Goal: Entertainment & Leisure: Browse casually

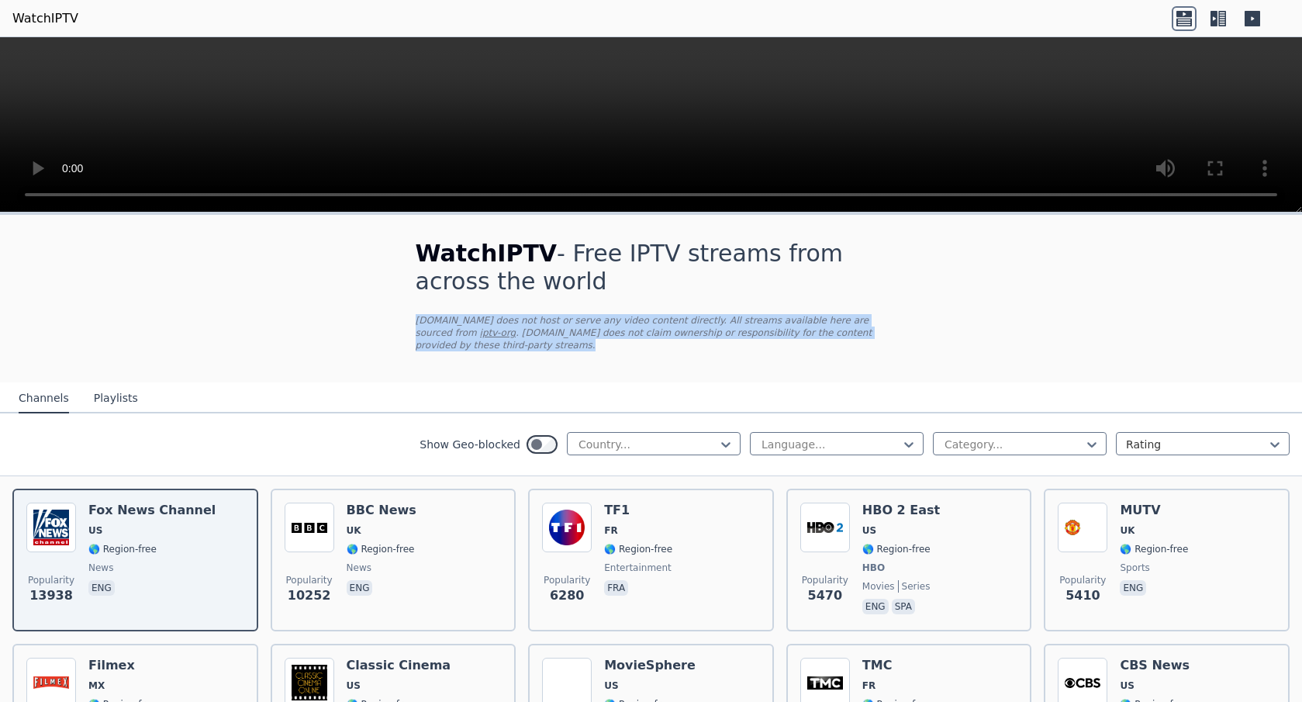
drag, startPoint x: 682, startPoint y: 361, endPoint x: 689, endPoint y: 374, distance: 14.9
click at [689, 374] on div "WatchIPTV - Free IPTV streams from across the world [DOMAIN_NAME] does not host…" at bounding box center [651, 298] width 521 height 167
drag, startPoint x: 689, startPoint y: 374, endPoint x: 667, endPoint y: 381, distance: 23.5
click at [689, 374] on div "WatchIPTV - Free IPTV streams from across the world [DOMAIN_NAME] does not host…" at bounding box center [651, 298] width 521 height 167
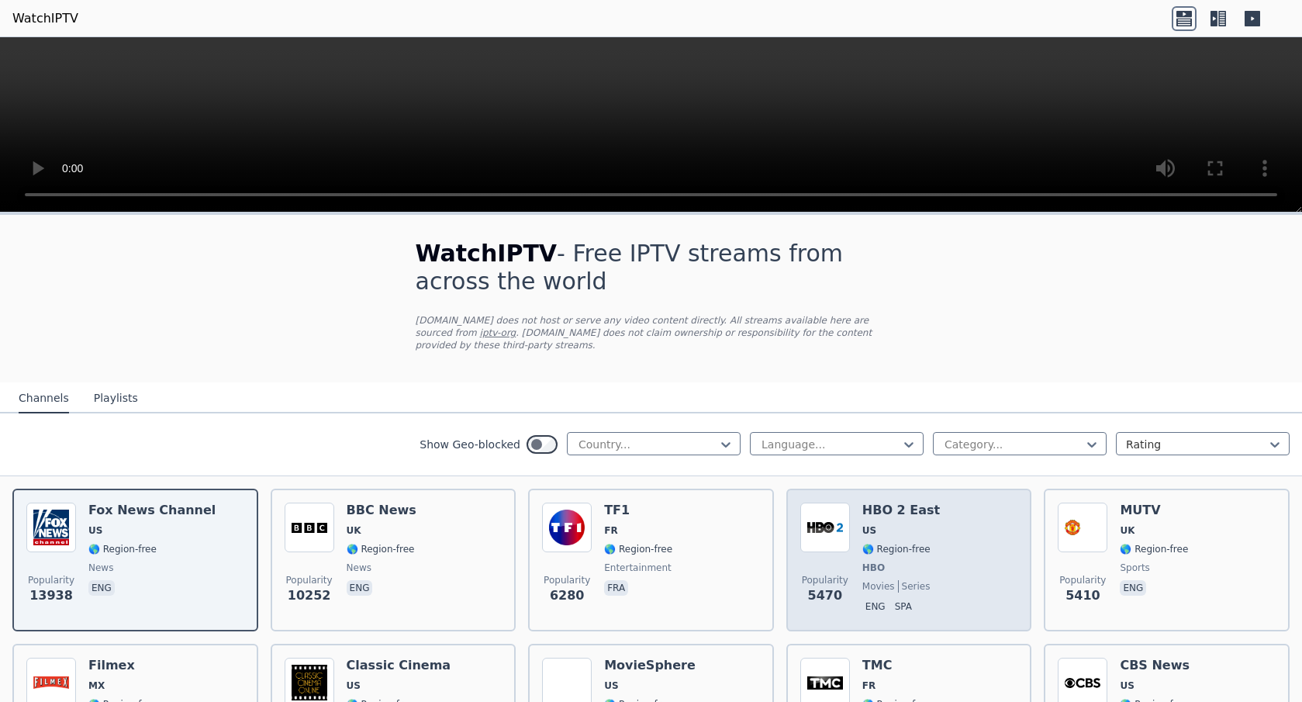
click at [948, 500] on div "Popularity 5470 HBO 2 East US 🌎 Region-free HBO movies series eng spa" at bounding box center [909, 559] width 246 height 143
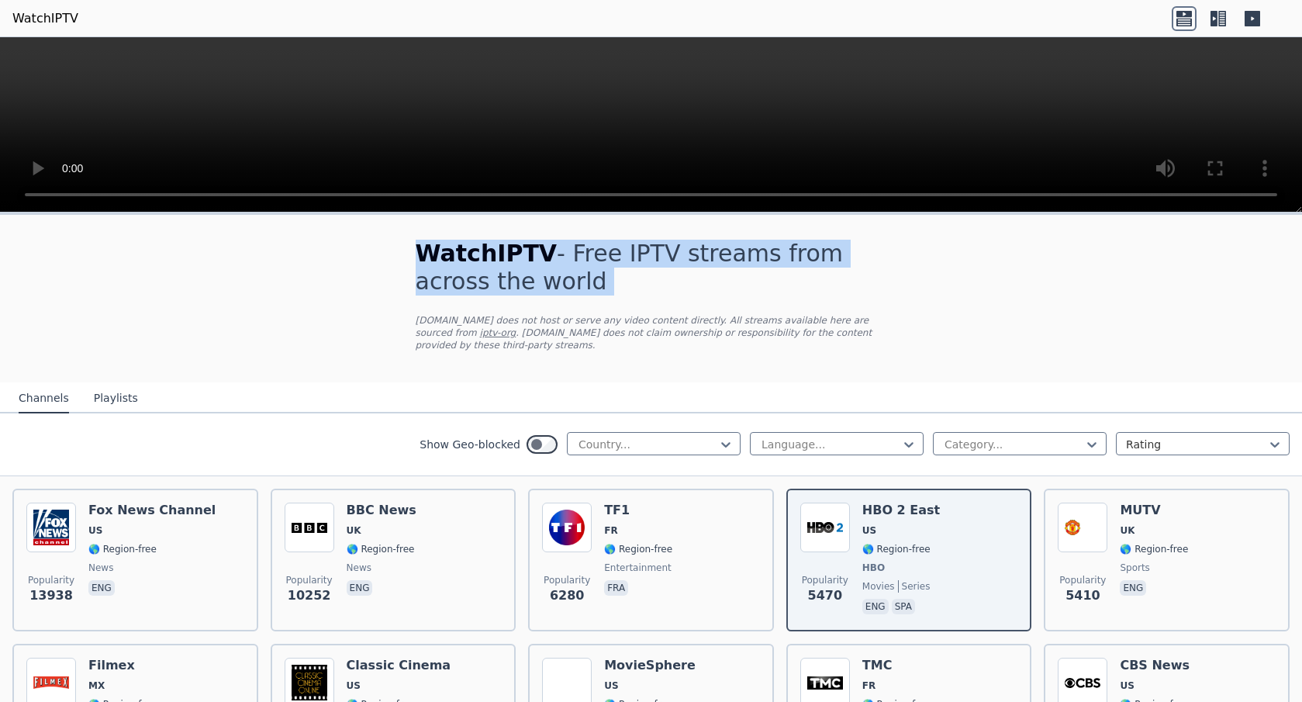
drag, startPoint x: 839, startPoint y: 212, endPoint x: 847, endPoint y: 307, distance: 95.8
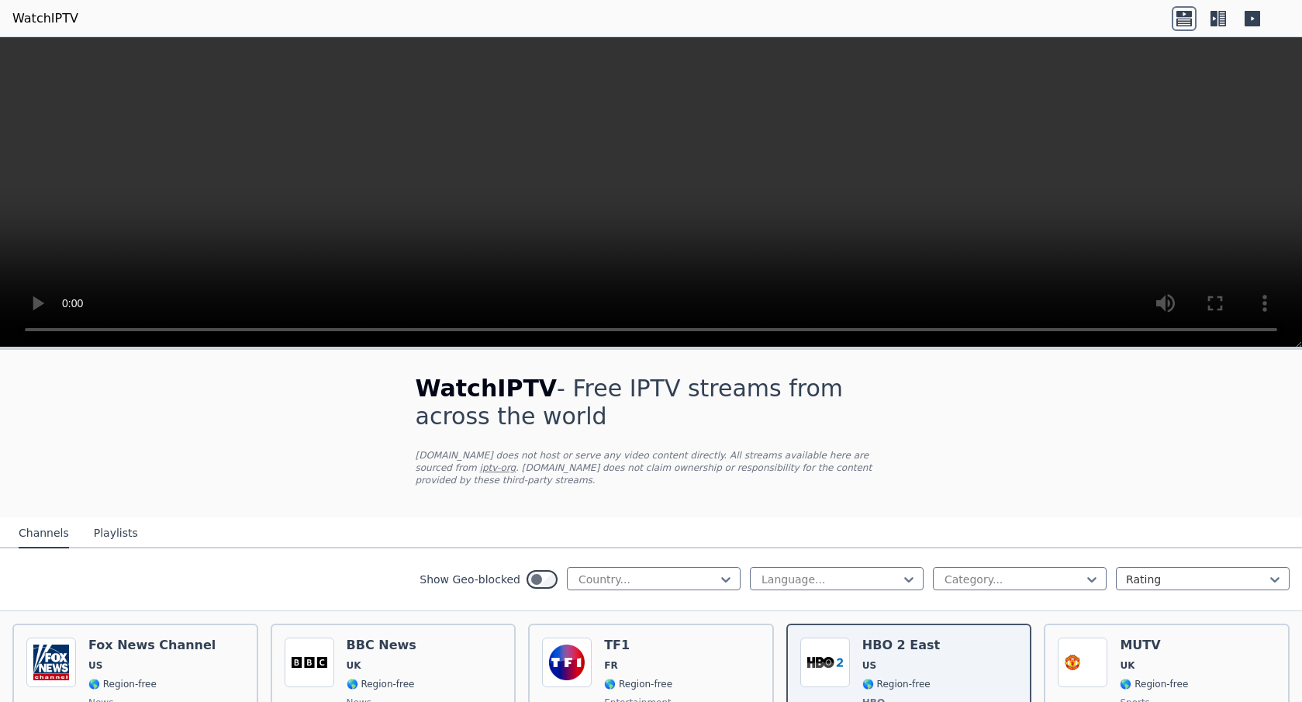
click at [861, 455] on p "[DOMAIN_NAME] does not host or serve any video content directly. All streams av…" at bounding box center [651, 467] width 471 height 37
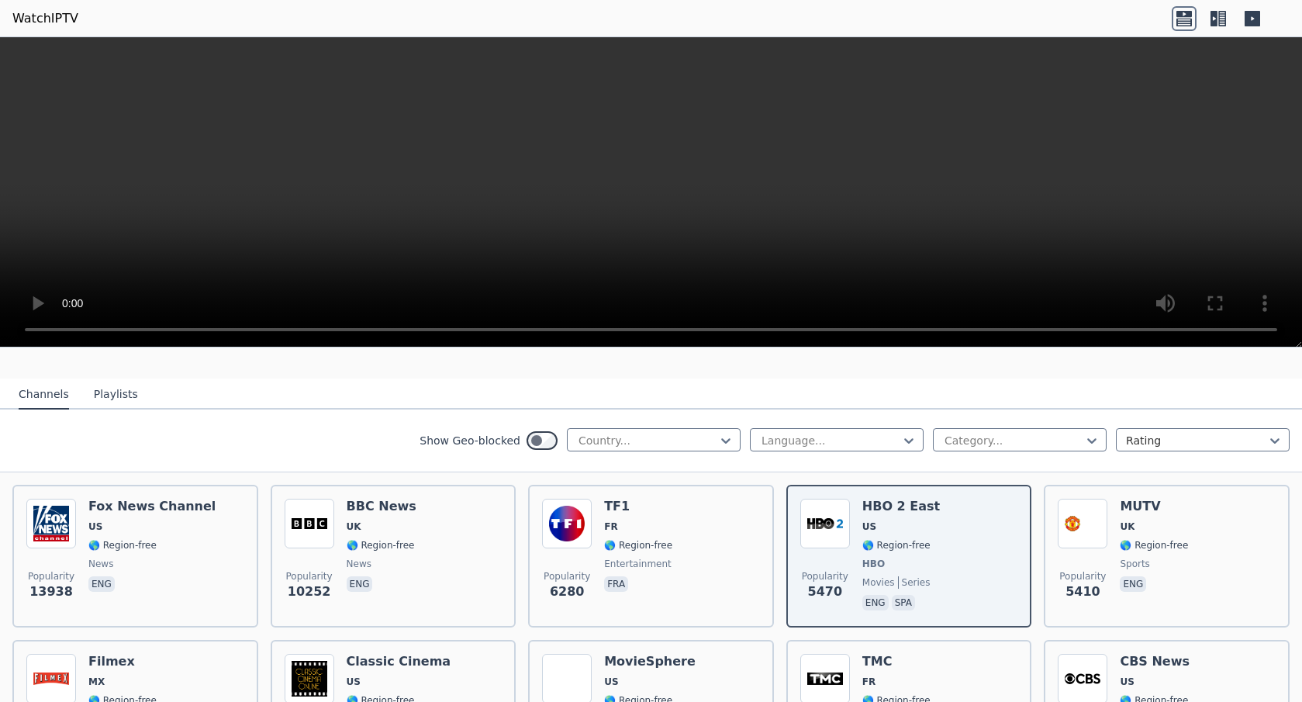
scroll to position [181, 0]
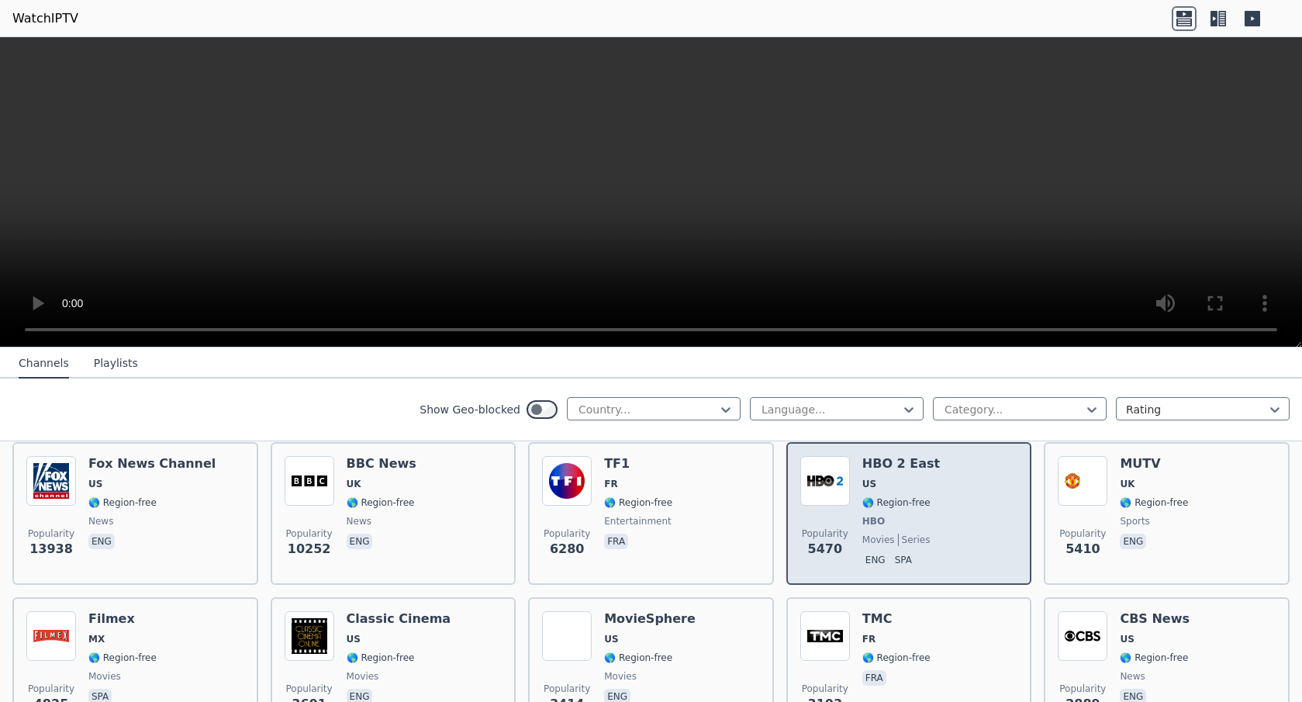
click at [934, 478] on div "Popularity 5470 HBO 2 East US 🌎 Region-free HBO movies series eng spa" at bounding box center [909, 513] width 218 height 115
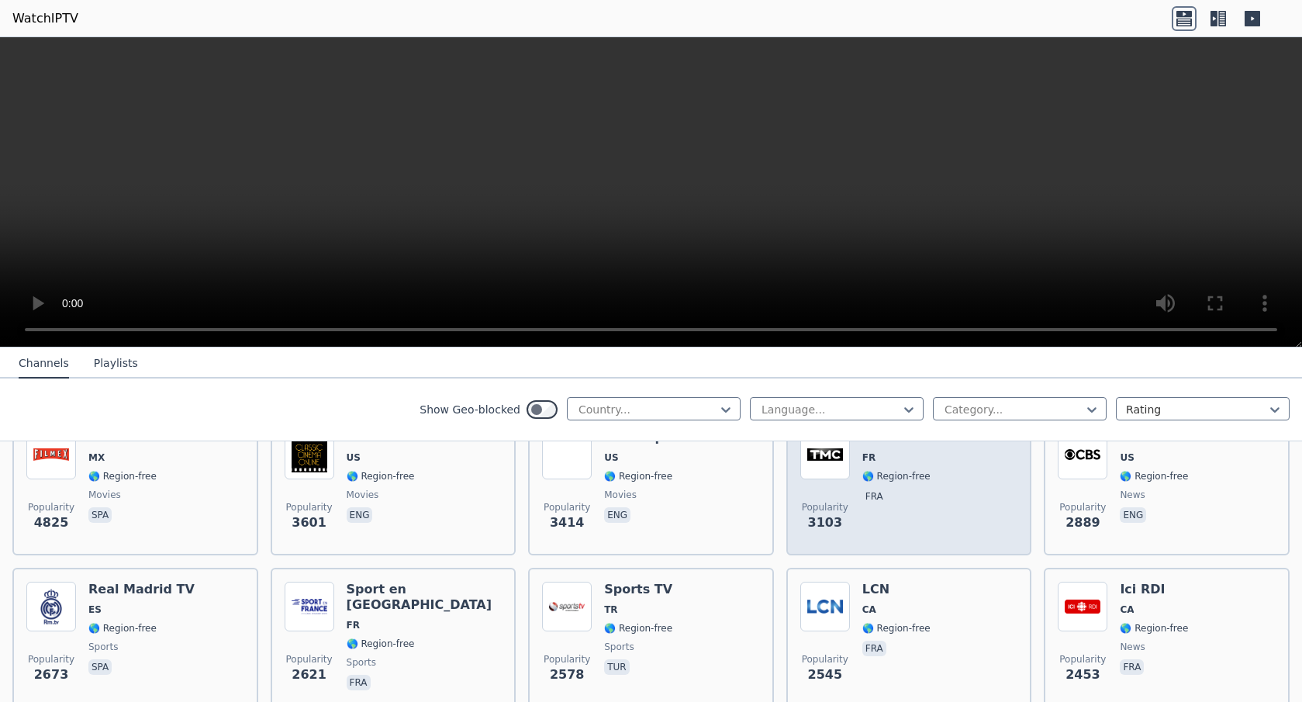
scroll to position [367, 0]
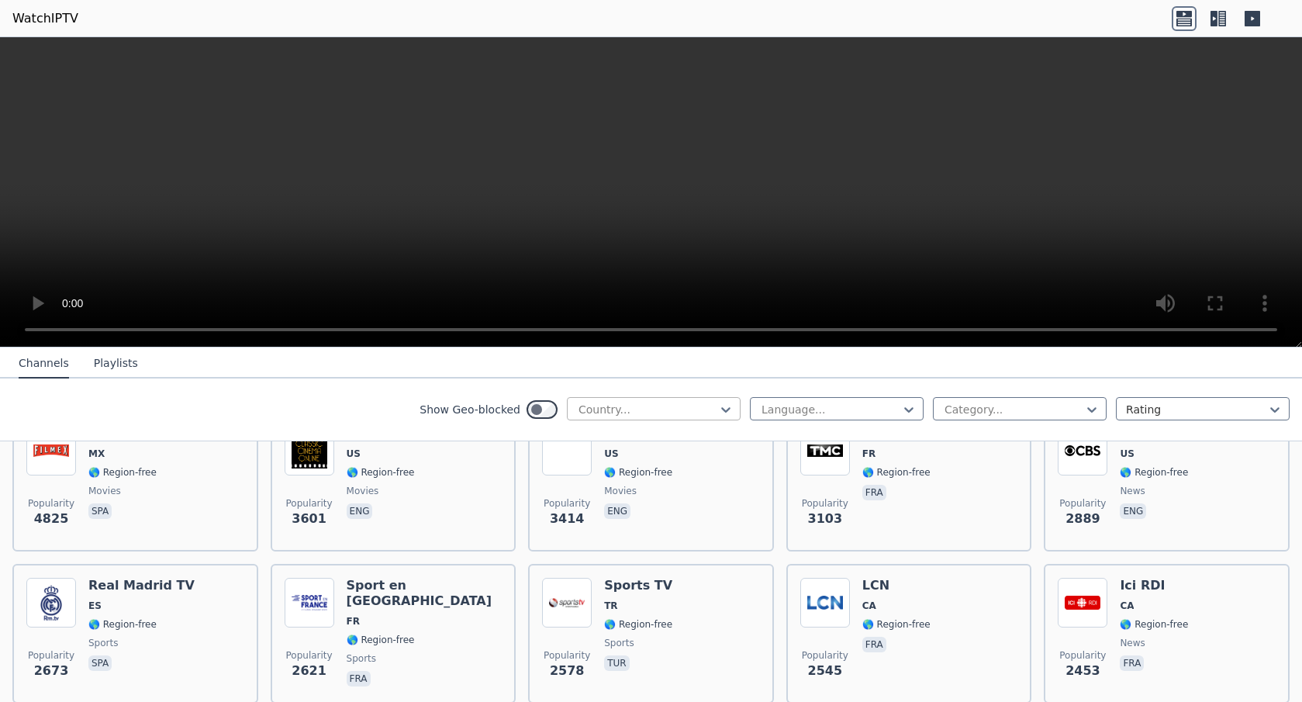
click at [675, 413] on div at bounding box center [647, 410] width 141 height 16
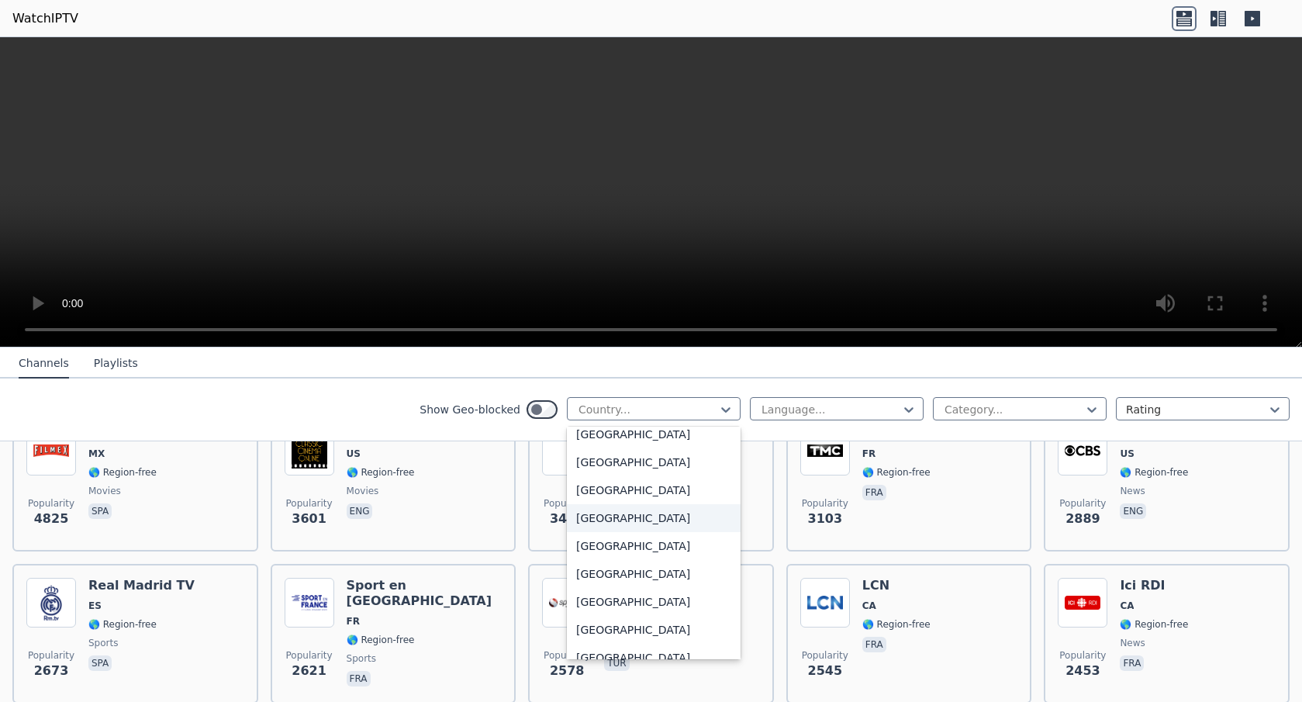
scroll to position [5376, 0]
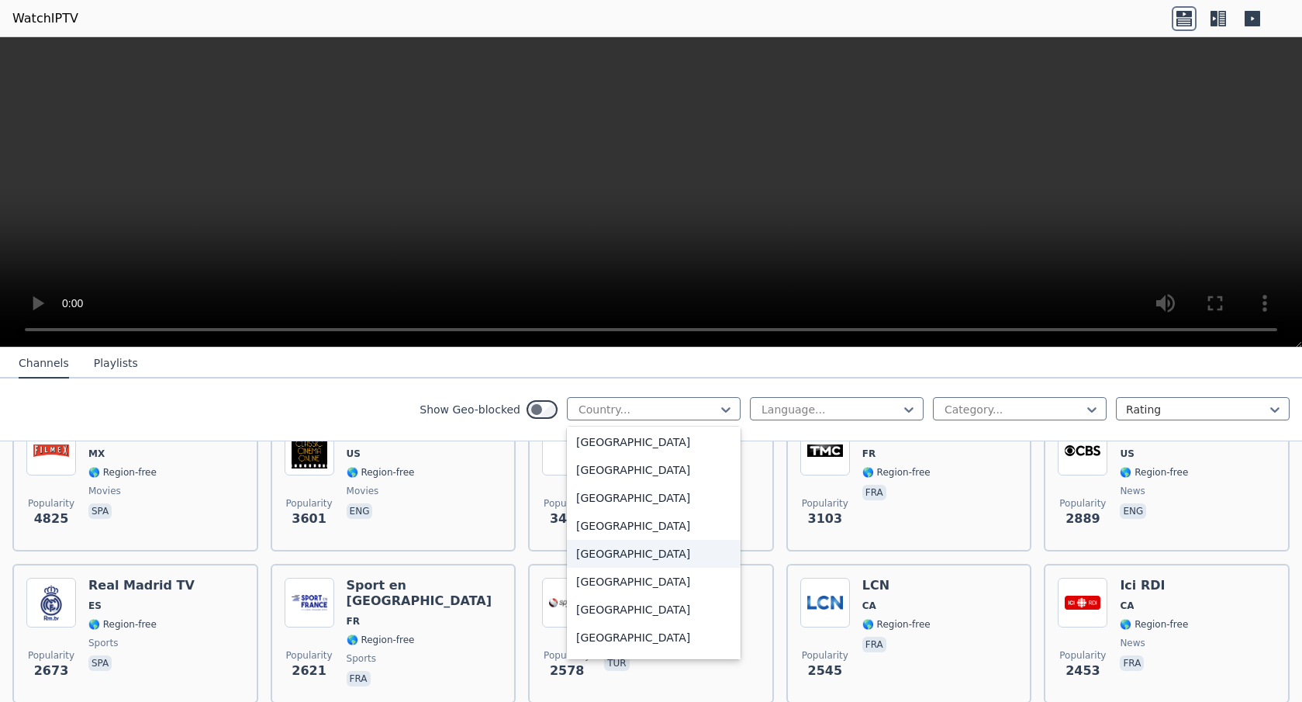
drag, startPoint x: 627, startPoint y: 554, endPoint x: 692, endPoint y: 543, distance: 66.8
click at [627, 554] on div "[GEOGRAPHIC_DATA]" at bounding box center [654, 554] width 174 height 28
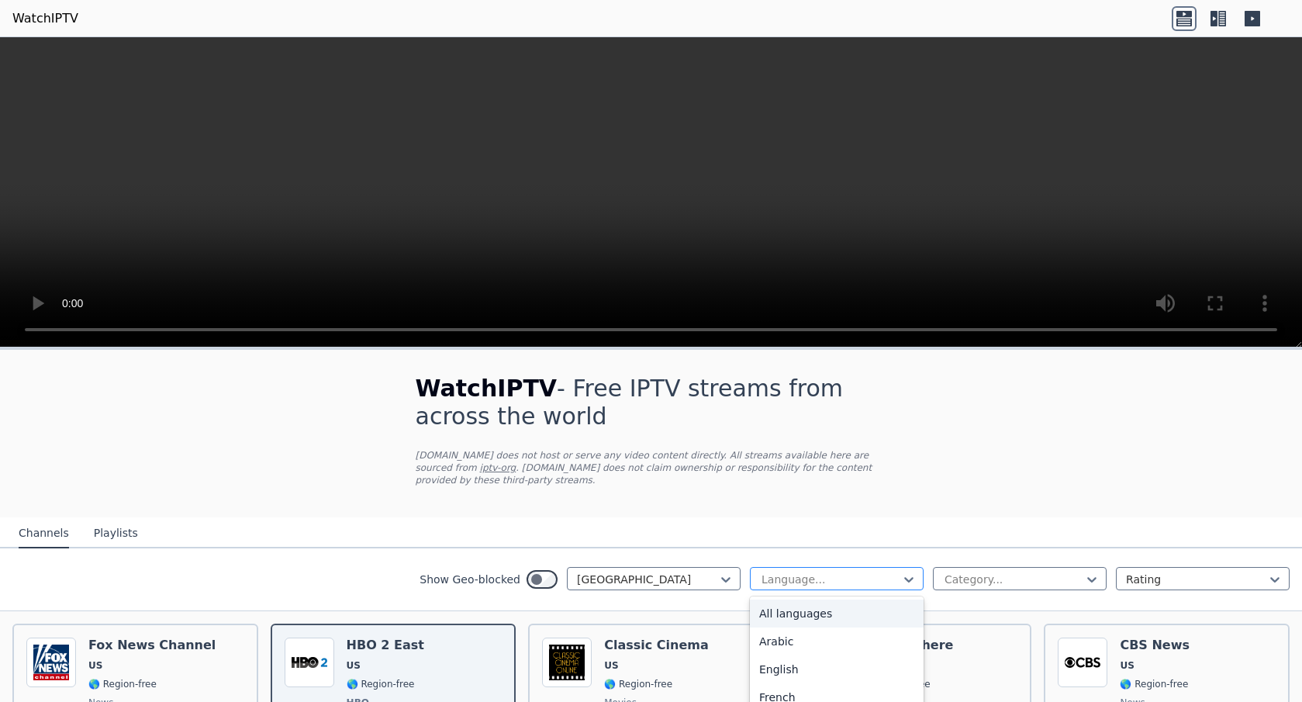
click at [816, 582] on div at bounding box center [830, 579] width 141 height 16
click at [812, 620] on div "English" at bounding box center [837, 616] width 174 height 28
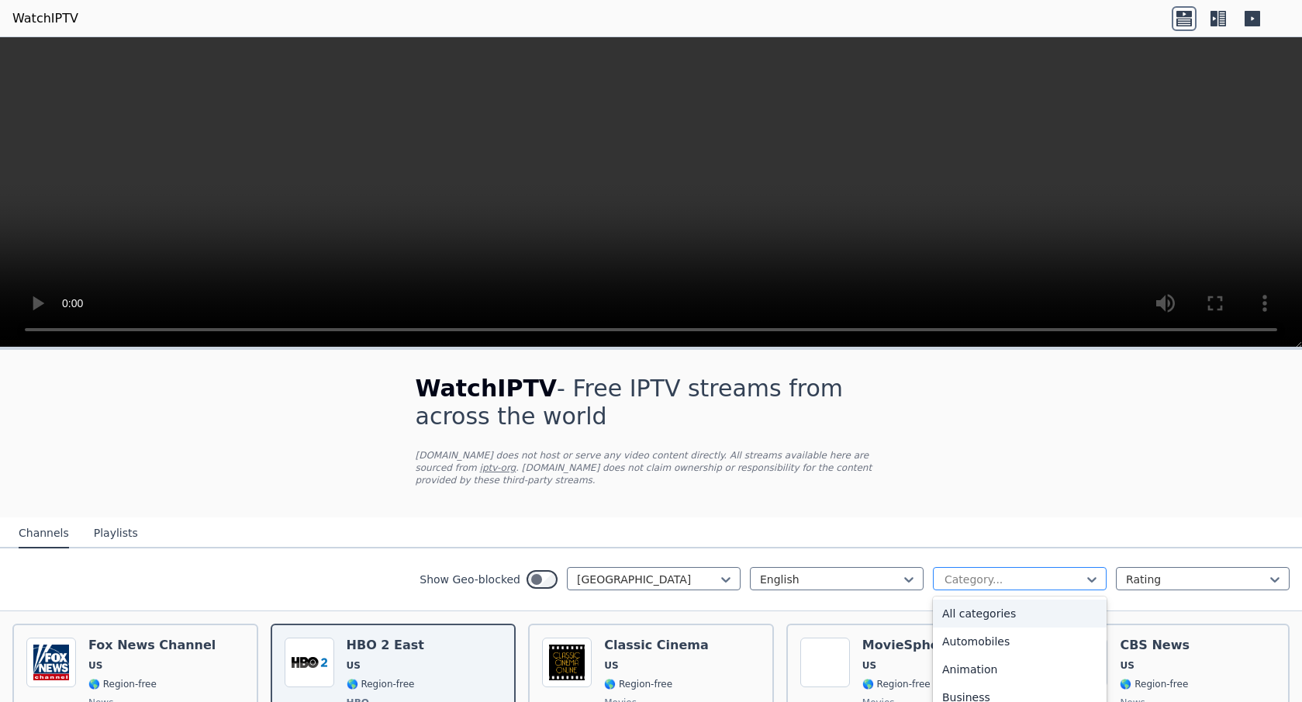
click at [1007, 581] on div at bounding box center [1013, 579] width 141 height 16
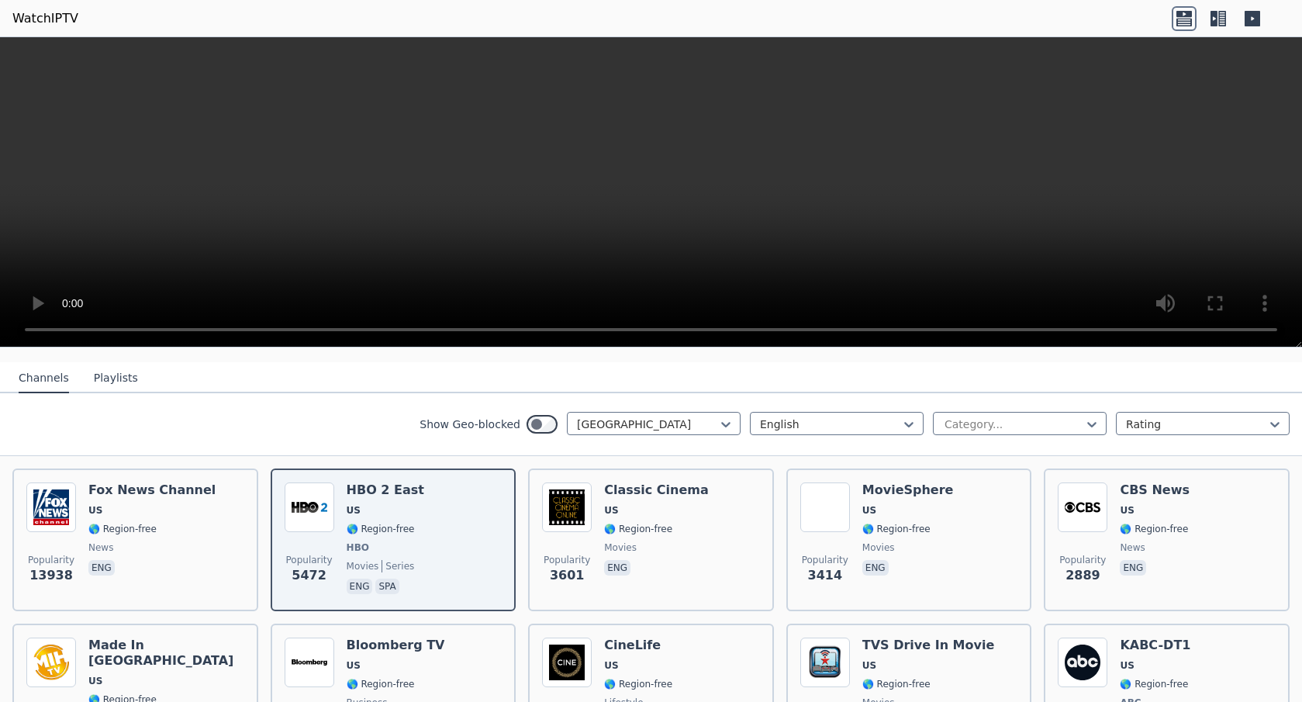
drag, startPoint x: 1065, startPoint y: 364, endPoint x: 1061, endPoint y: 379, distance: 15.2
click at [1065, 364] on nav "Channels Playlists" at bounding box center [651, 377] width 1302 height 31
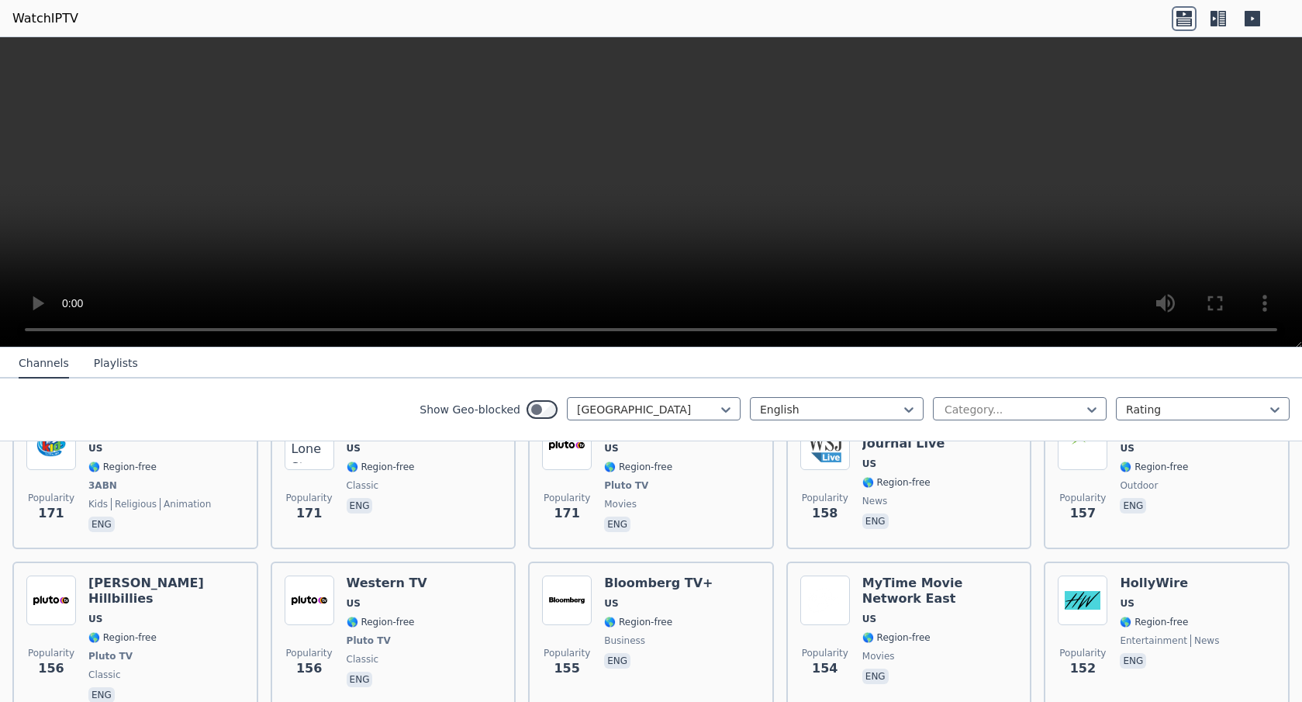
scroll to position [3892, 0]
drag, startPoint x: 1221, startPoint y: 20, endPoint x: 1231, endPoint y: 20, distance: 10.1
click at [1220, 20] on icon at bounding box center [1222, 19] width 8 height 16
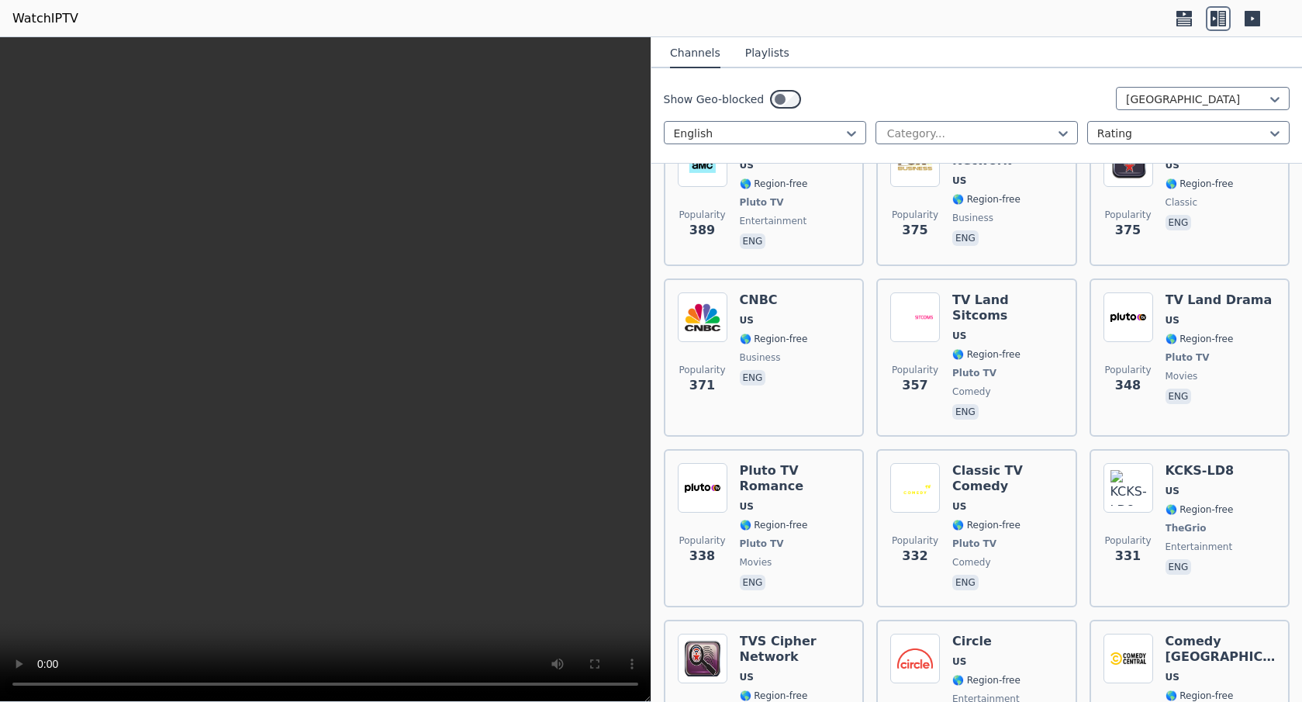
click at [1252, 21] on icon at bounding box center [1252, 19] width 16 height 16
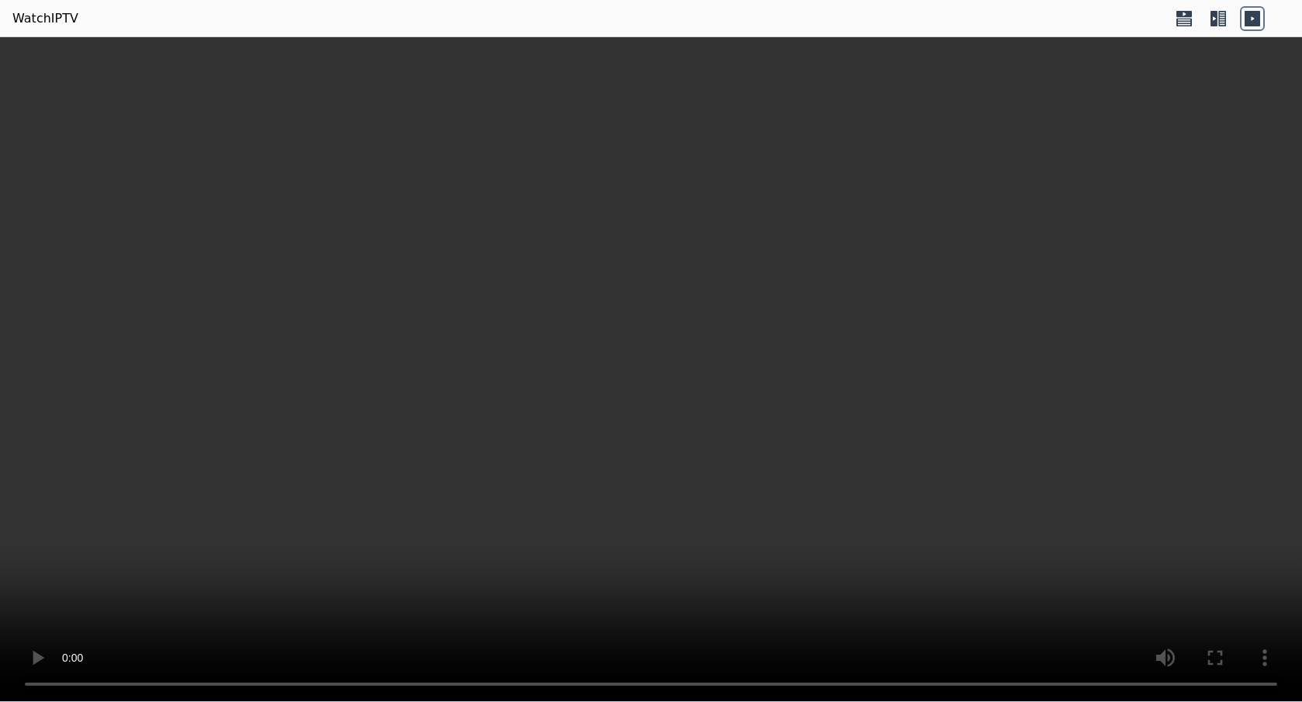
click at [1189, 19] on icon at bounding box center [1184, 22] width 16 height 8
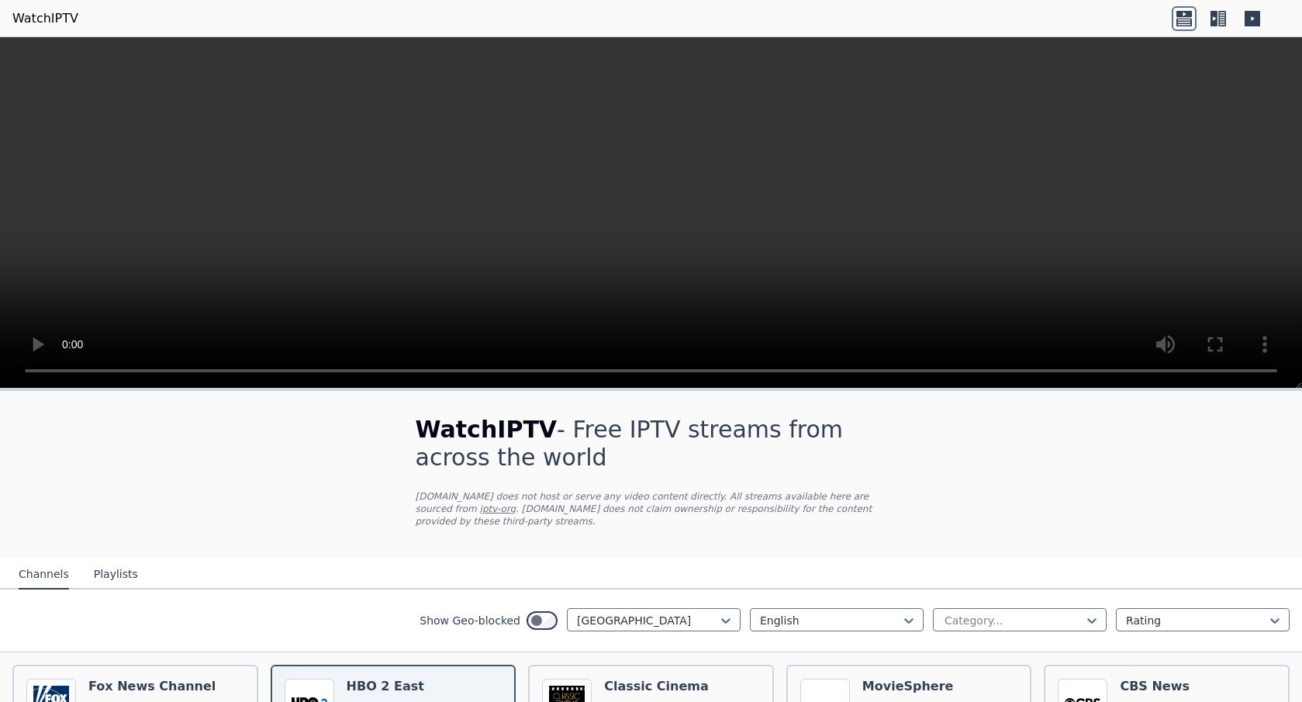
click at [33, 16] on link "WatchIPTV" at bounding box center [45, 18] width 66 height 19
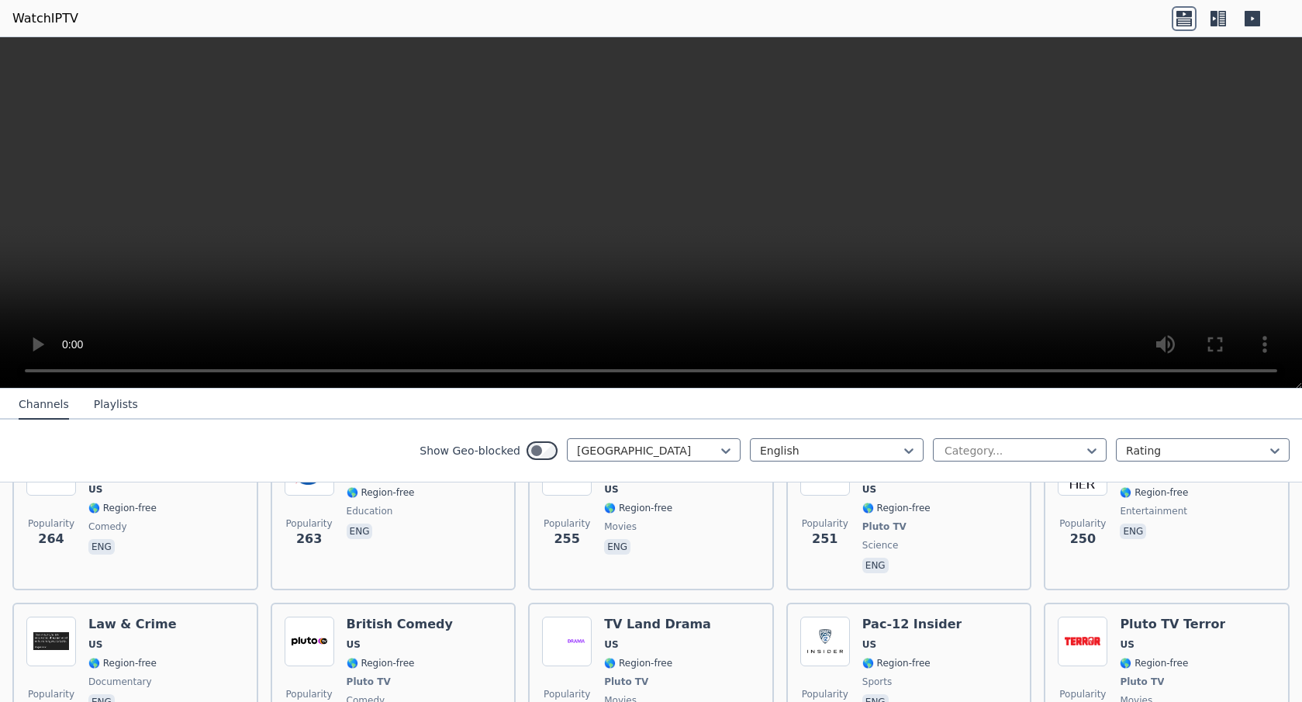
scroll to position [2668, 0]
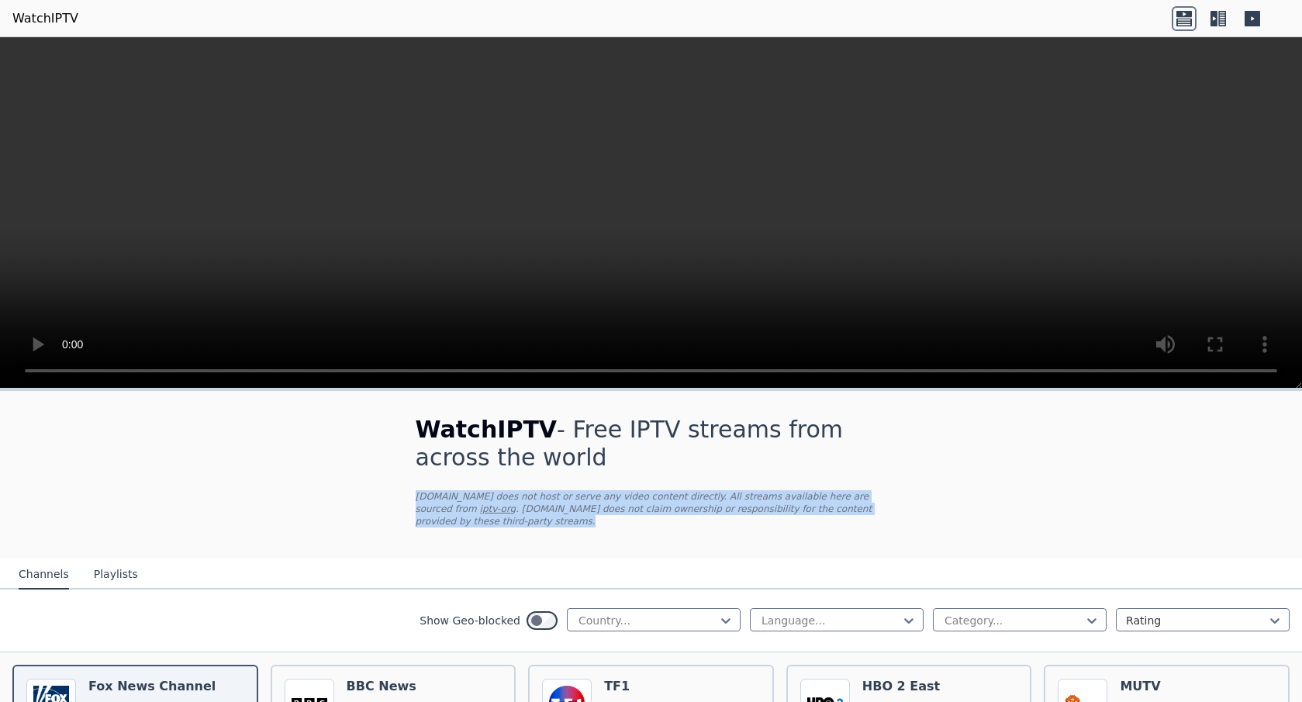
drag, startPoint x: 631, startPoint y: 528, endPoint x: 409, endPoint y: 489, distance: 225.9
click at [409, 489] on div "WatchIPTV - Free IPTV streams from across the world [DOMAIN_NAME] does not host…" at bounding box center [651, 474] width 521 height 167
drag, startPoint x: 409, startPoint y: 489, endPoint x: 582, endPoint y: 522, distance: 176.7
click at [582, 522] on div "WatchIPTV - Free IPTV streams from across the world [DOMAIN_NAME] does not host…" at bounding box center [651, 474] width 521 height 167
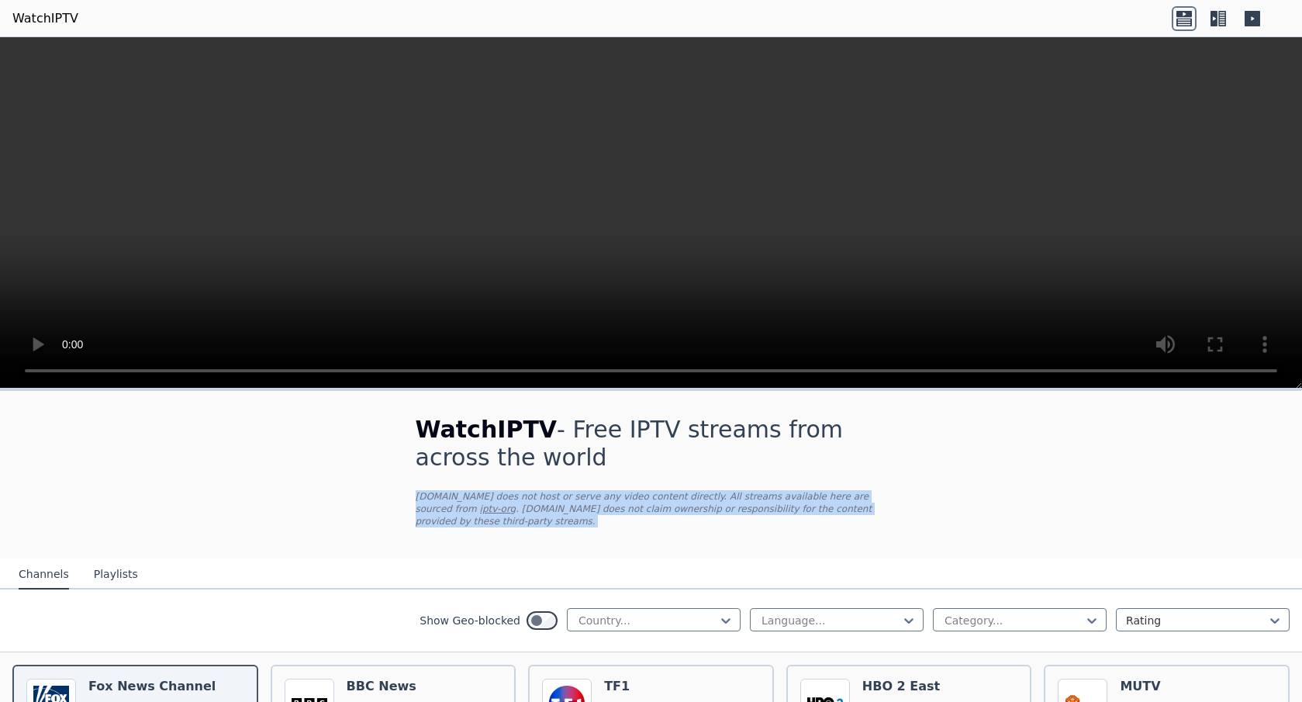
click at [582, 523] on p "[DOMAIN_NAME] does not host or serve any video content directly. All streams av…" at bounding box center [651, 508] width 471 height 37
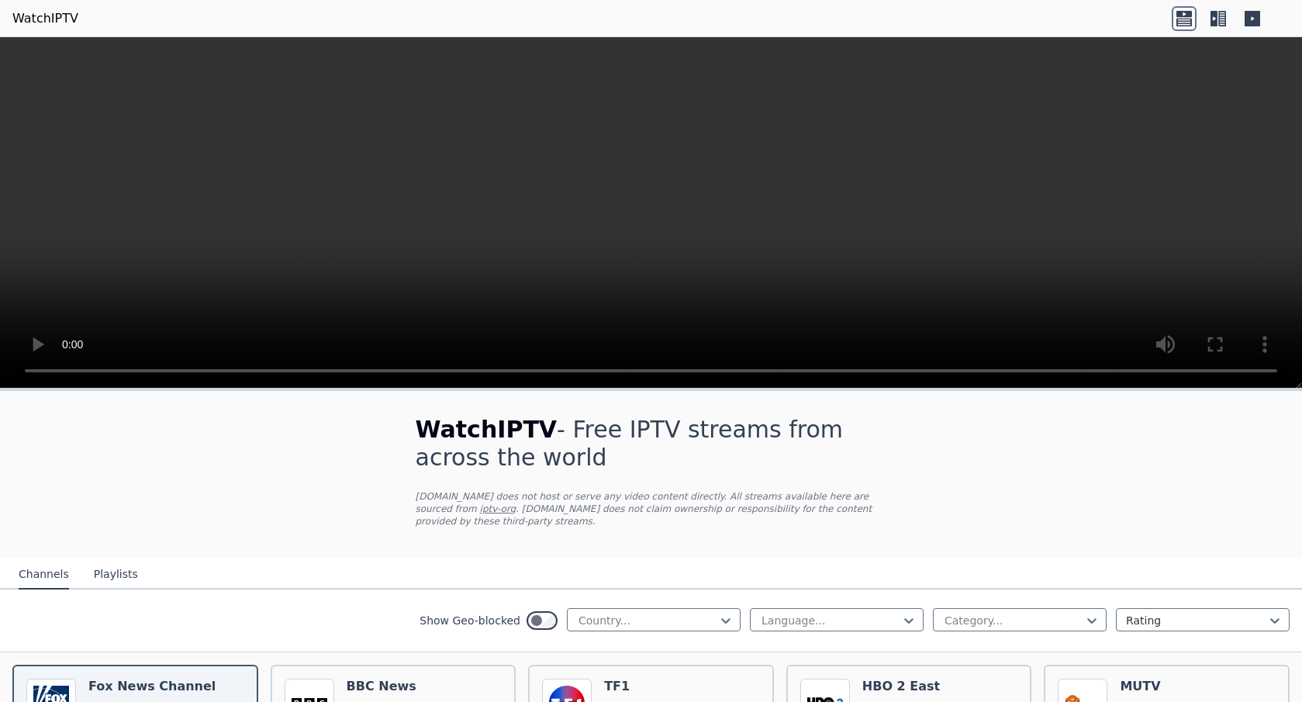
click at [480, 508] on link "iptv-org" at bounding box center [498, 508] width 36 height 11
